Goal: Obtain resource: Download file/media

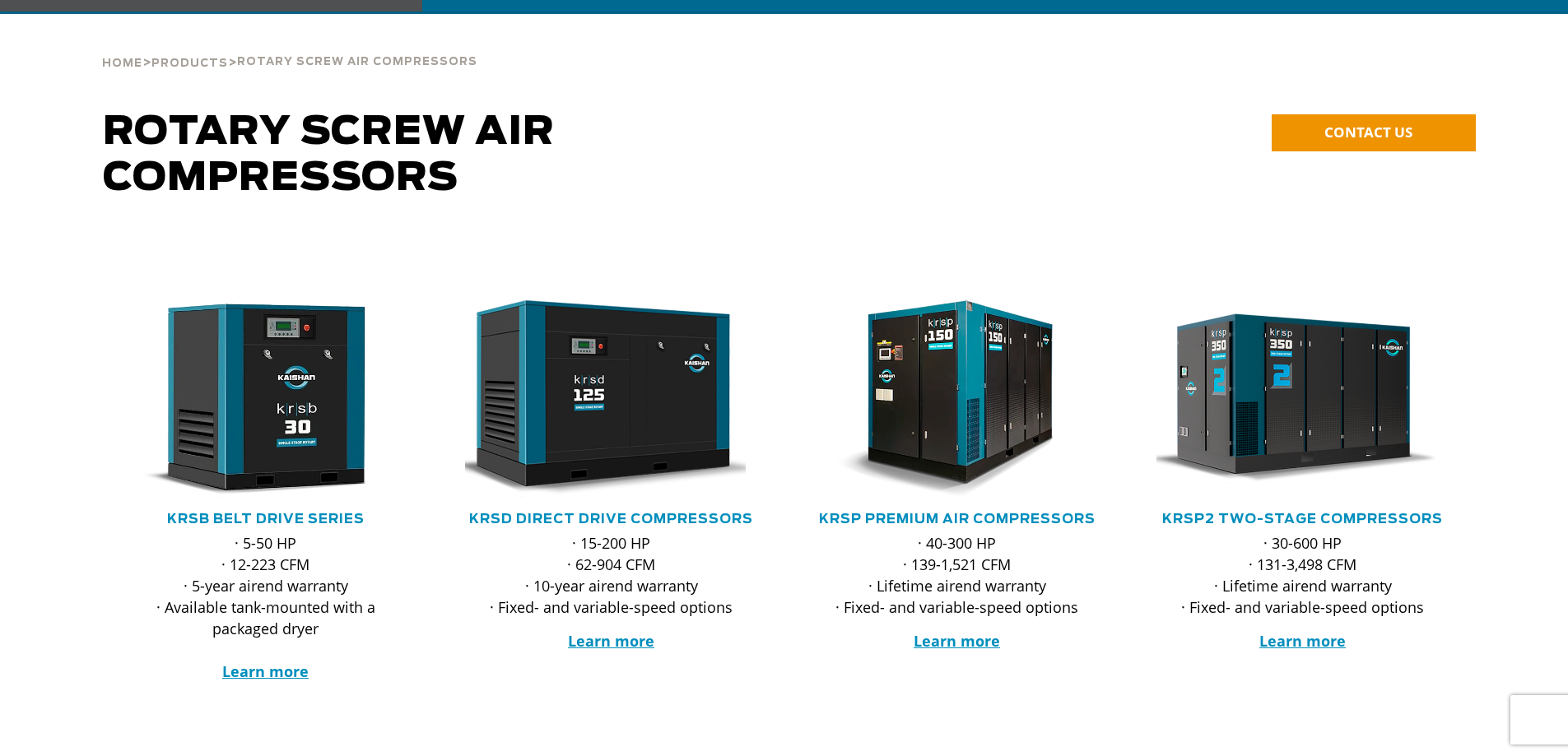
scroll to position [94, 0]
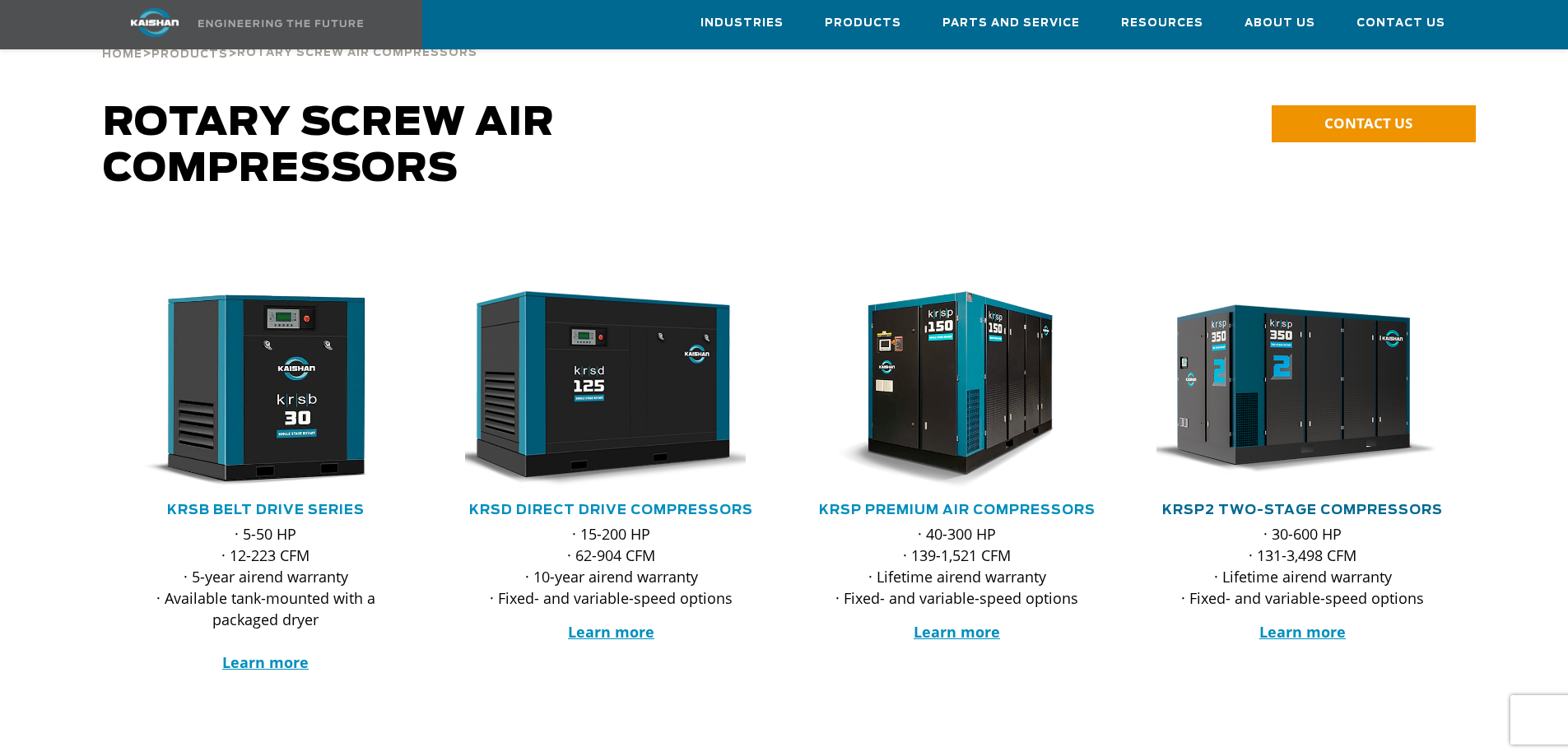
click at [1233, 504] on link "KRSP2 Two-Stage Compressors" at bounding box center [1302, 511] width 281 height 13
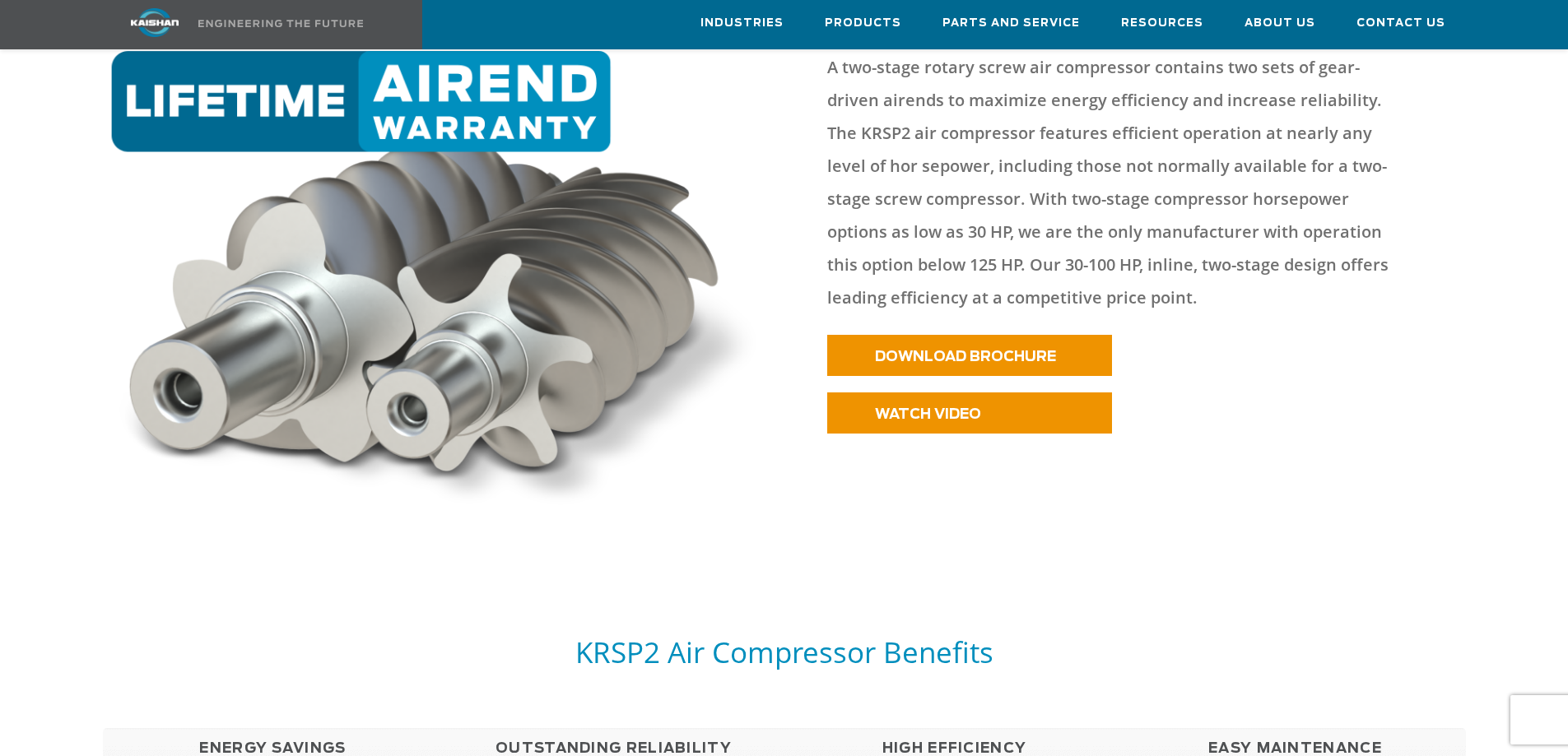
scroll to position [891, 0]
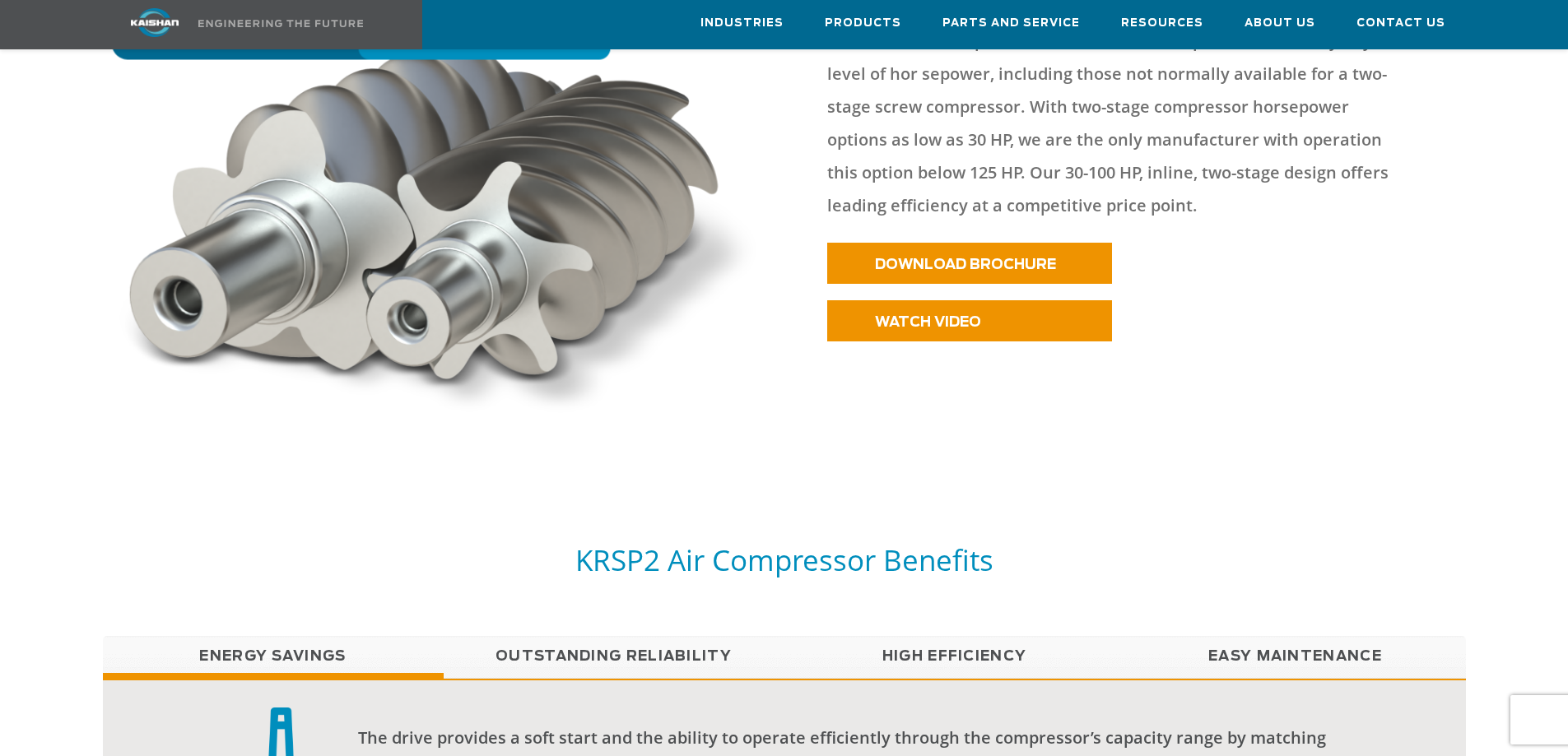
click at [869, 605] on div "KRSP2 Air Compressor Benefits" at bounding box center [784, 589] width 1383 height 94
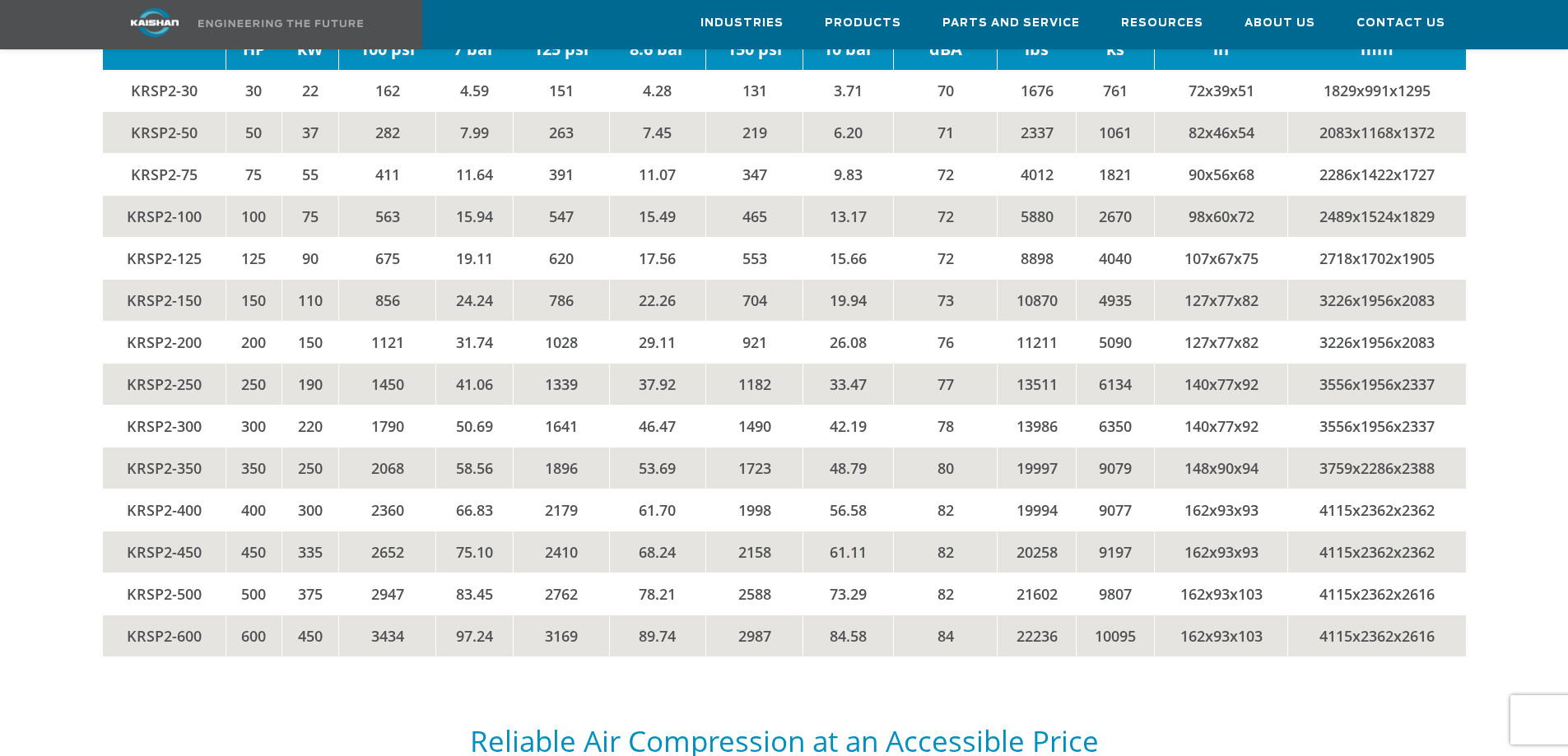
scroll to position [3631, 0]
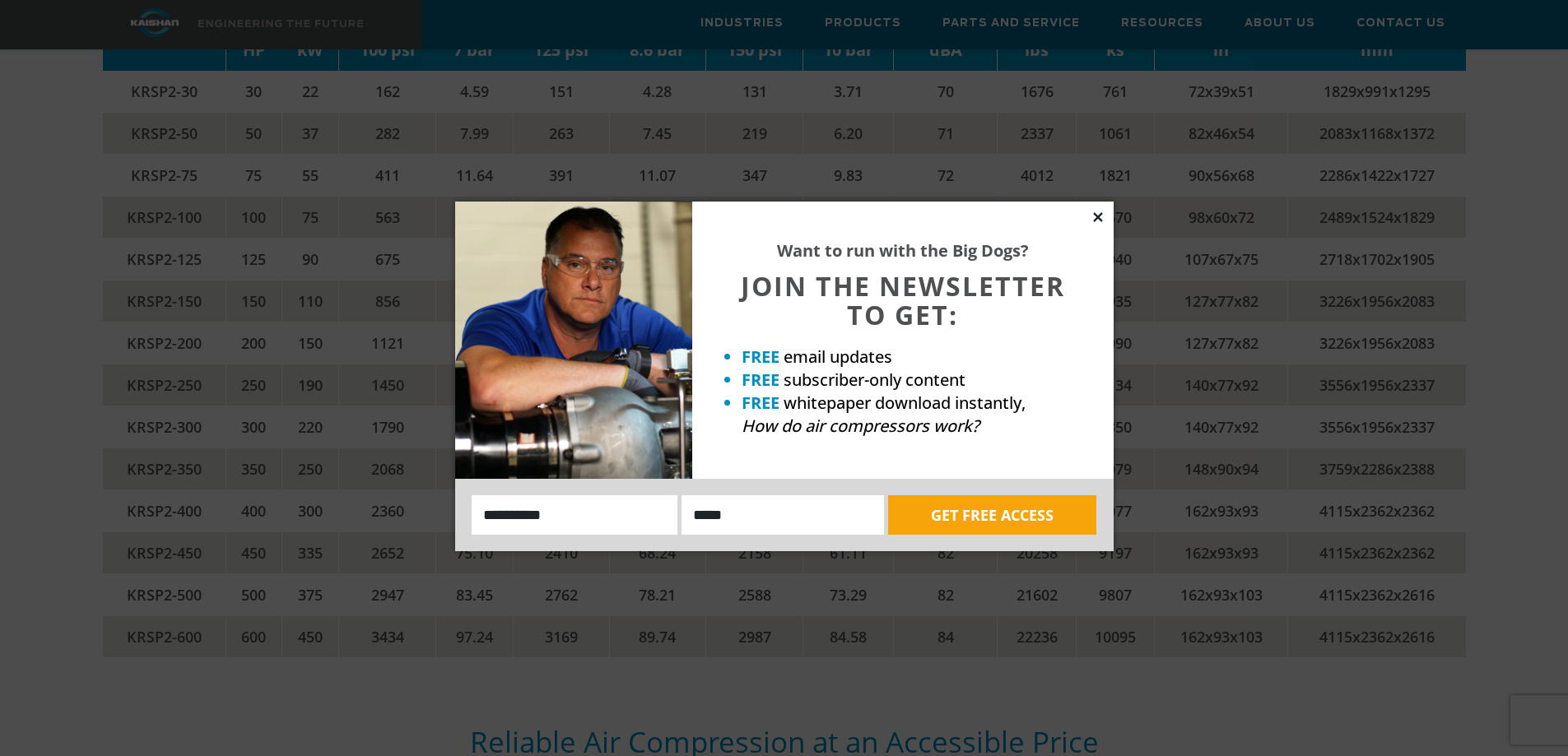
click at [1093, 217] on icon at bounding box center [1098, 217] width 15 height 15
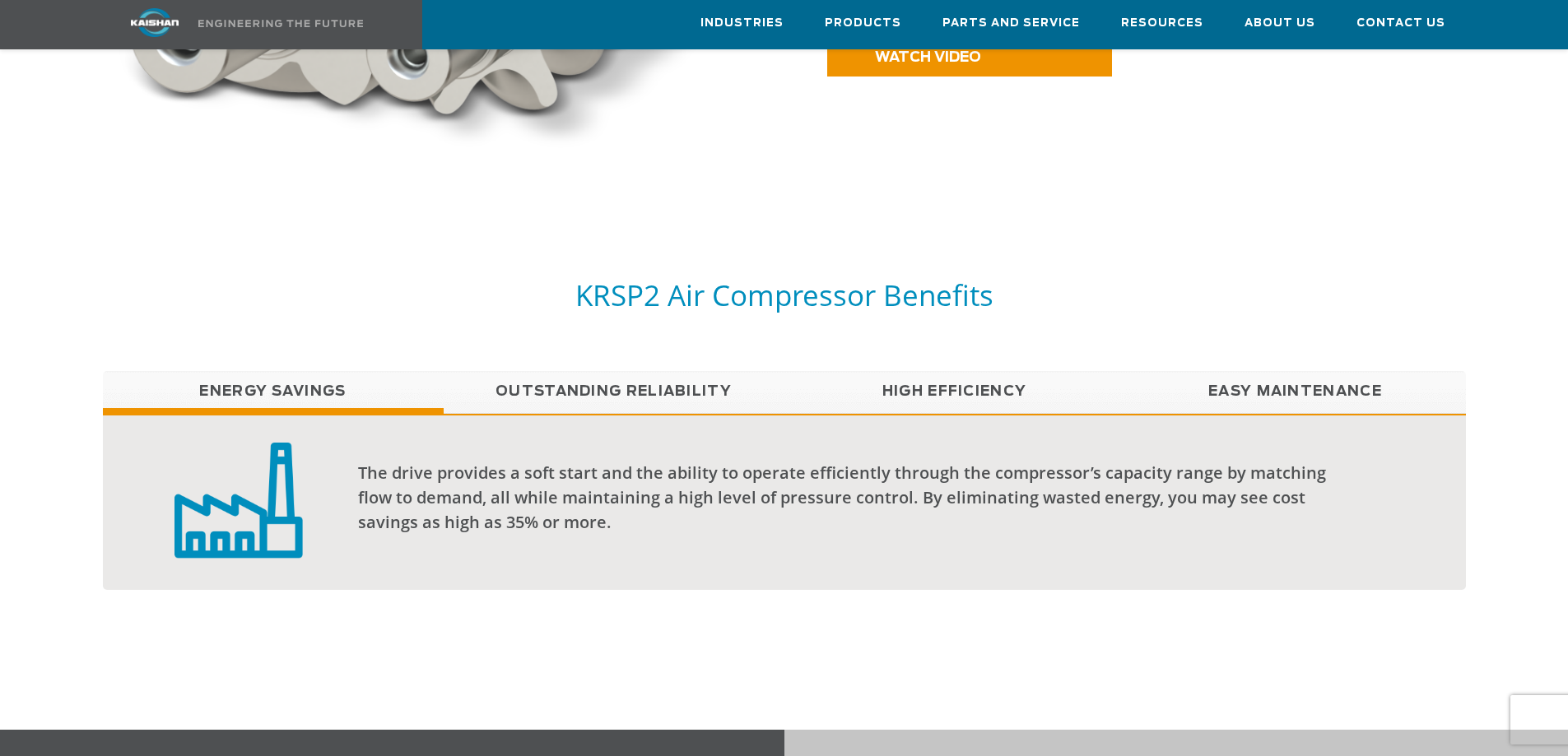
scroll to position [1155, 0]
click at [690, 372] on link "Outstanding Reliability" at bounding box center [614, 392] width 341 height 41
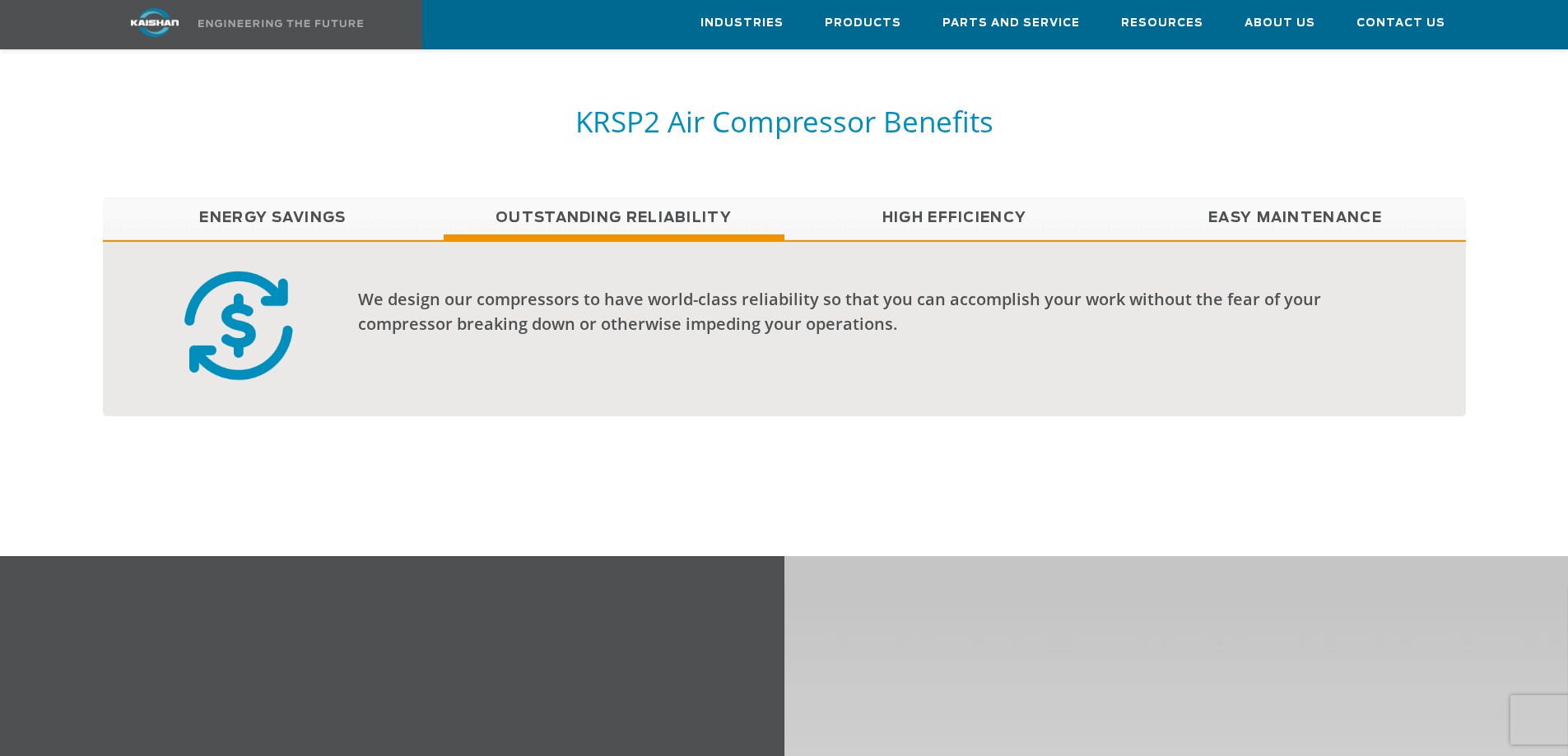
scroll to position [1327, 0]
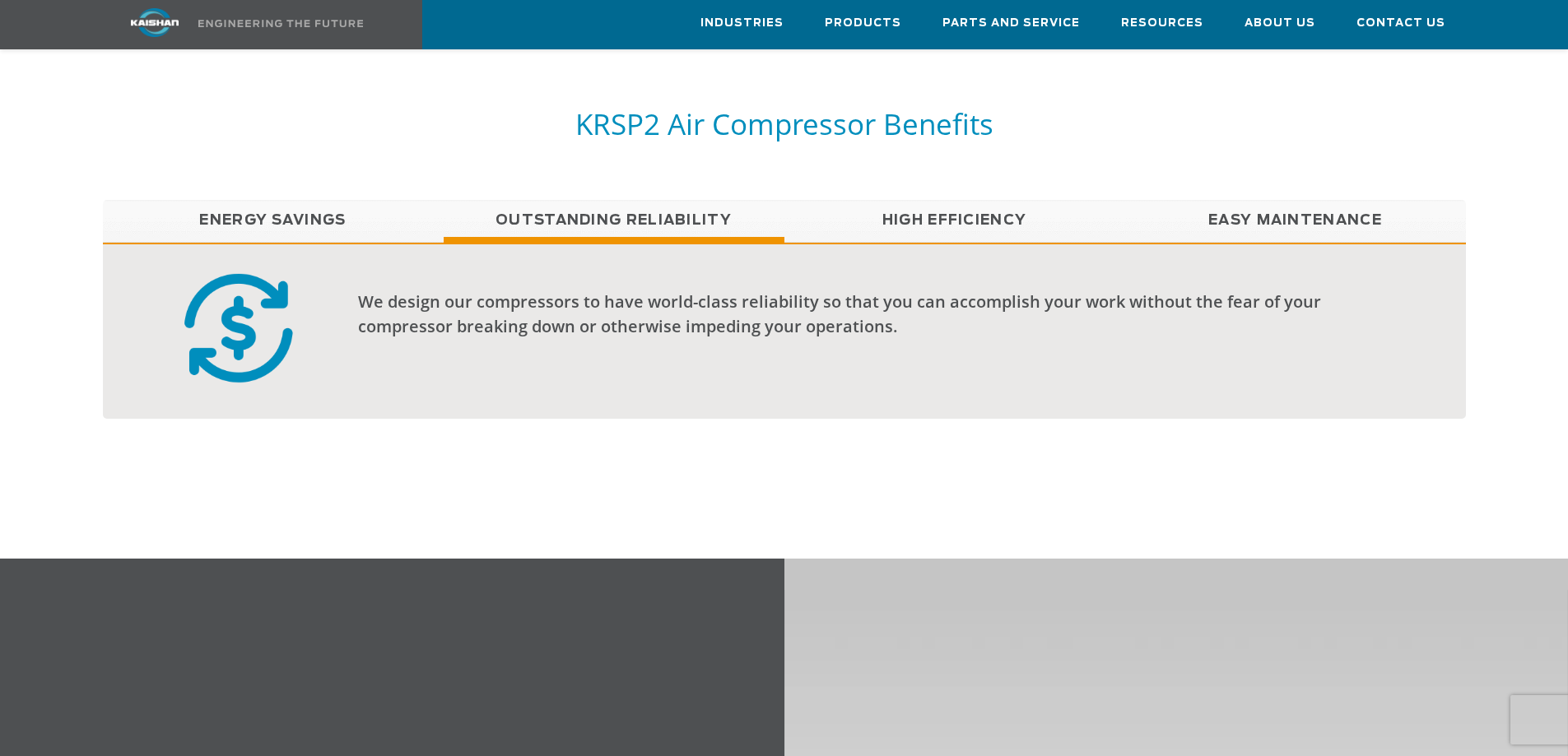
click at [916, 200] on link "High Efficiency" at bounding box center [955, 220] width 341 height 41
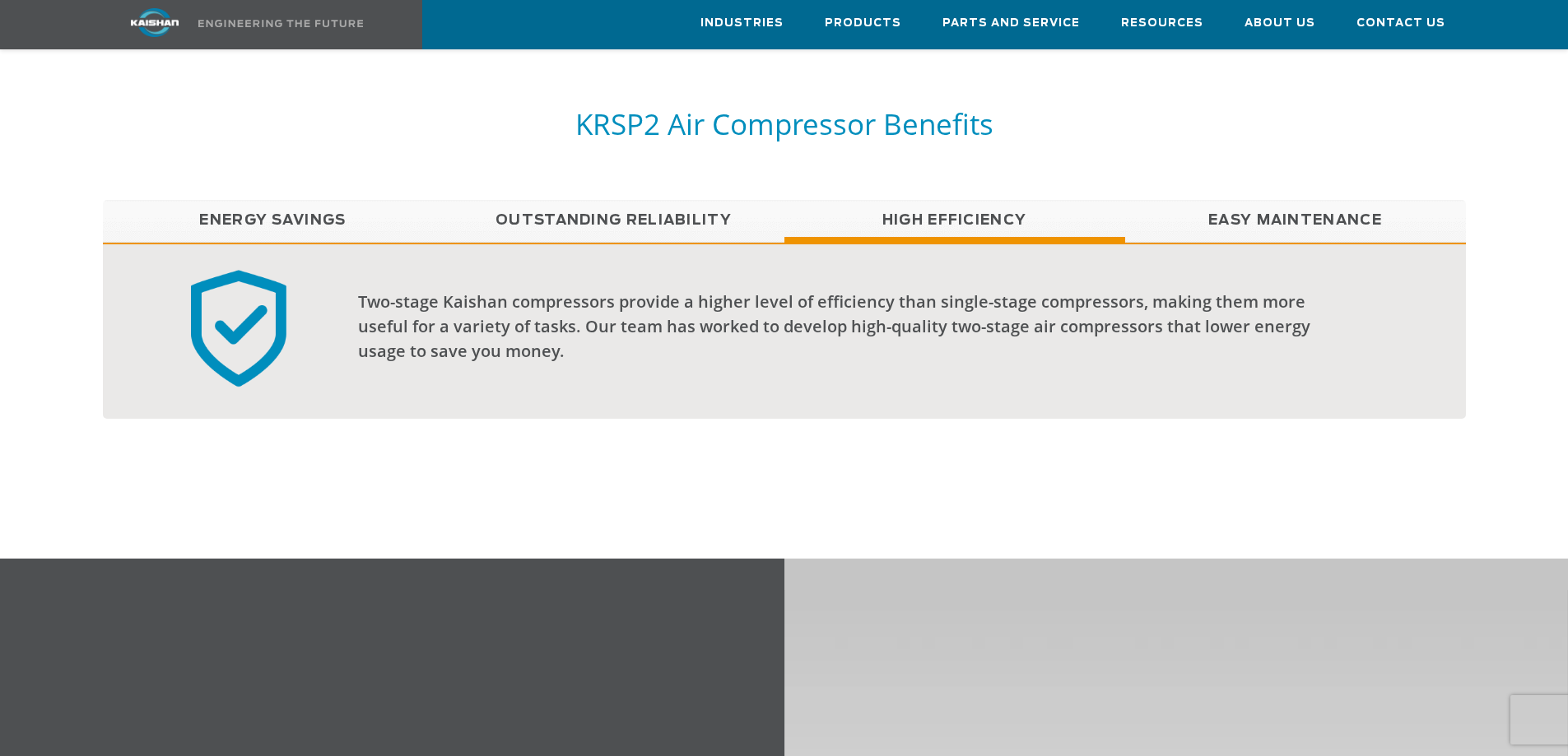
click at [1298, 200] on link "Easy Maintenance" at bounding box center [1296, 220] width 341 height 41
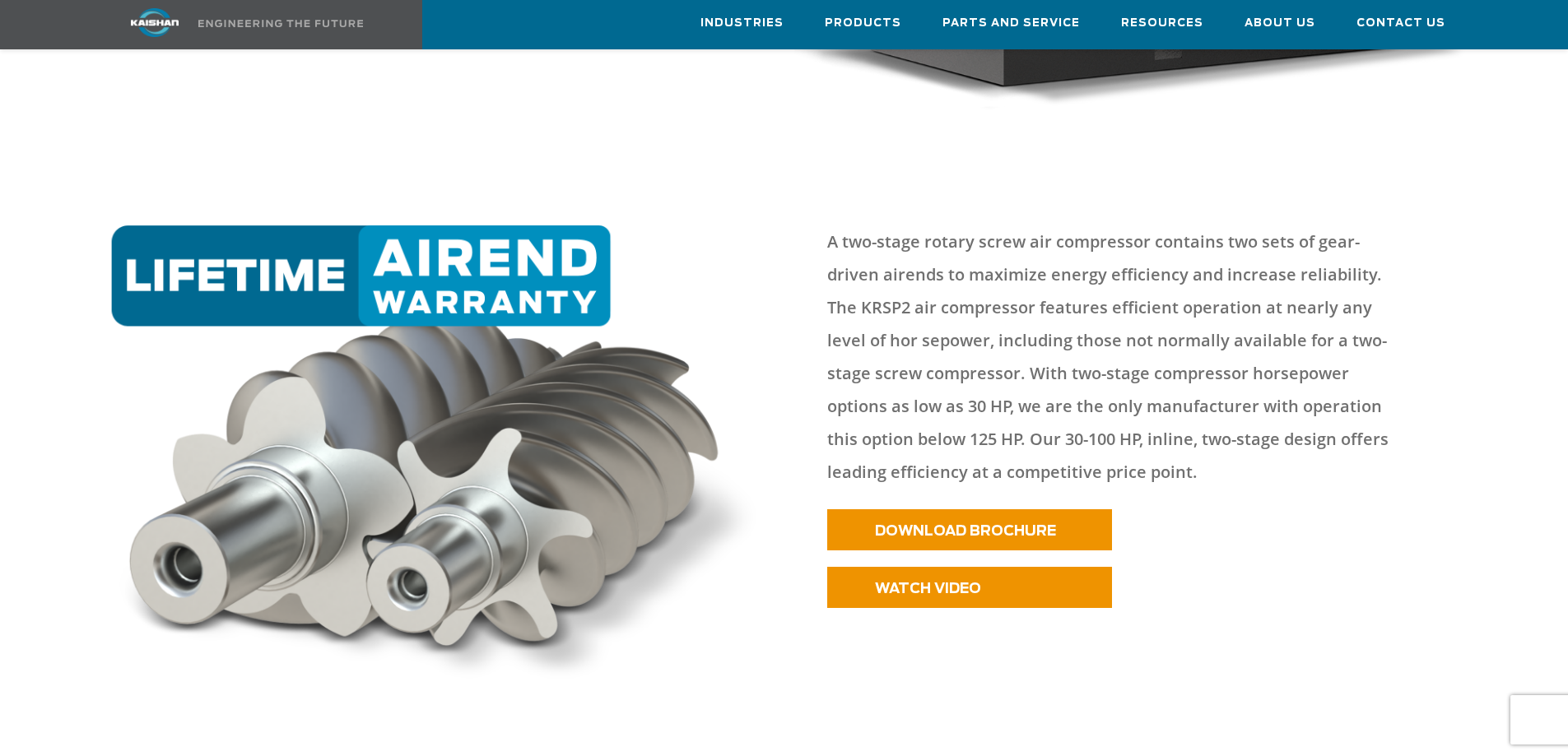
scroll to position [628, 0]
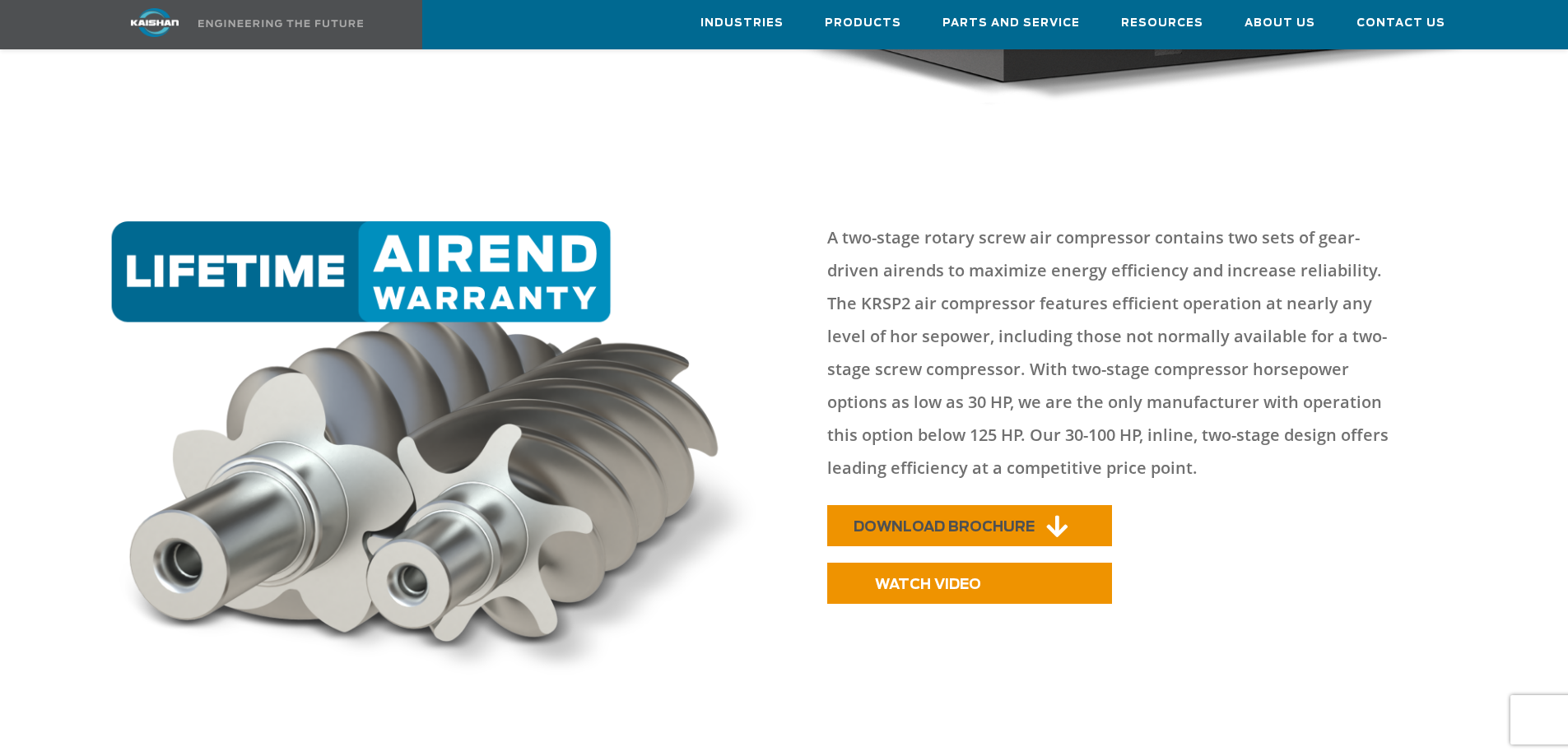
click at [971, 520] on span "DOWNLOAD BROCHURE" at bounding box center [944, 527] width 181 height 14
